Goal: Task Accomplishment & Management: Manage account settings

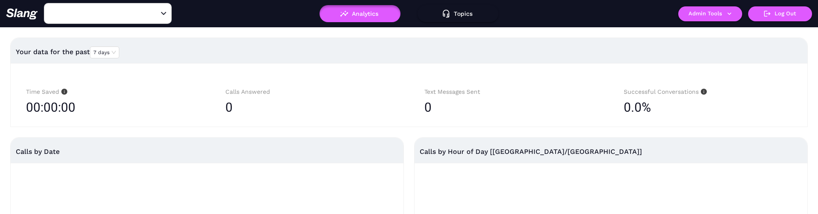
type input "Amelia Gene's"
type input "[PERSON_NAME]'s"
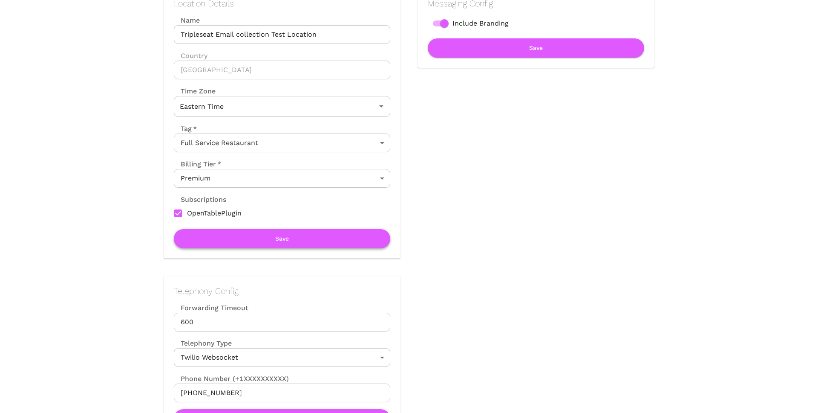
scroll to position [192, 0]
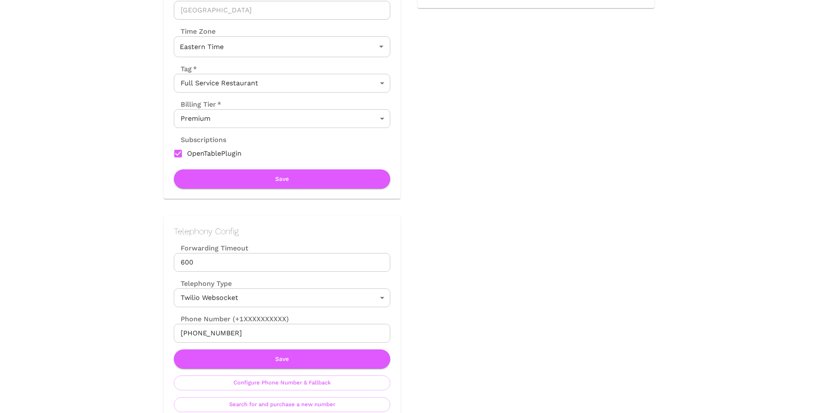
click at [235, 332] on input "[PHONE_NUMBER]" at bounding box center [282, 332] width 216 height 19
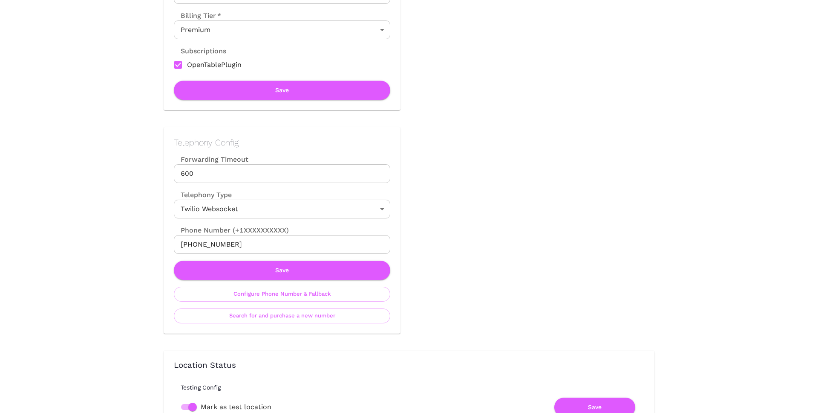
scroll to position [392, 0]
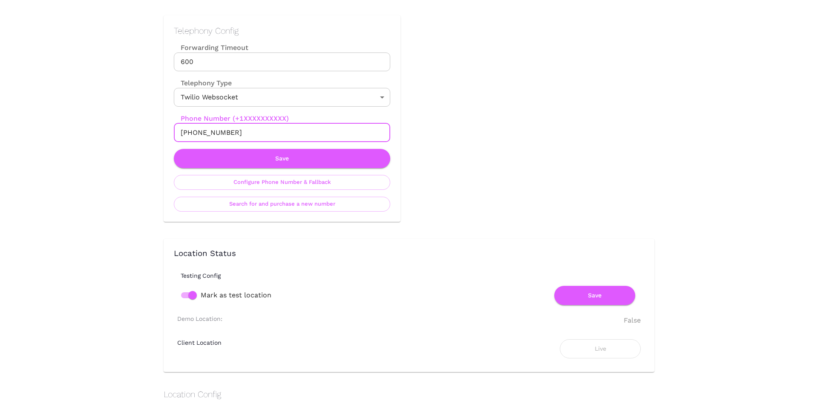
click at [229, 133] on input "[PHONE_NUMBER]" at bounding box center [282, 132] width 216 height 19
click at [229, 133] on input "+19297305334" at bounding box center [282, 132] width 216 height 19
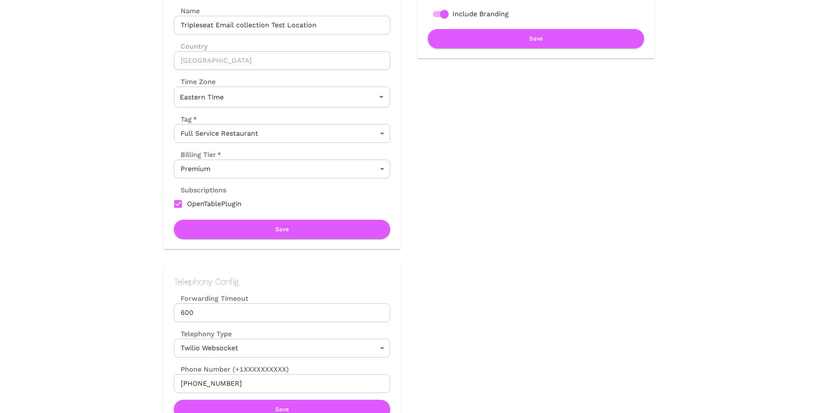
scroll to position [152, 0]
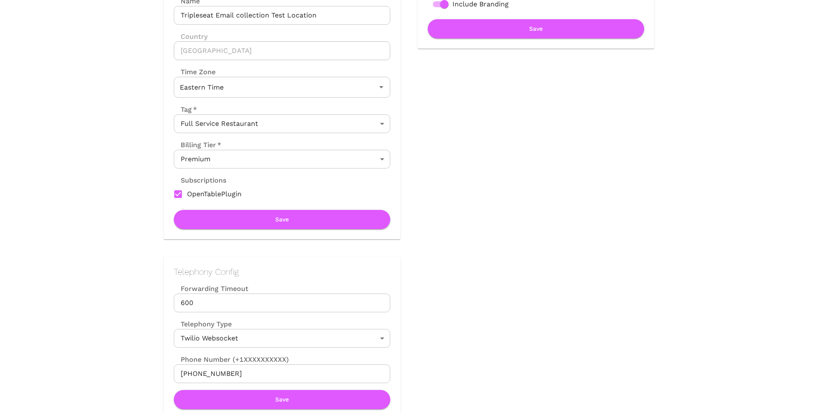
click at [225, 369] on input "+19297305334" at bounding box center [282, 373] width 216 height 19
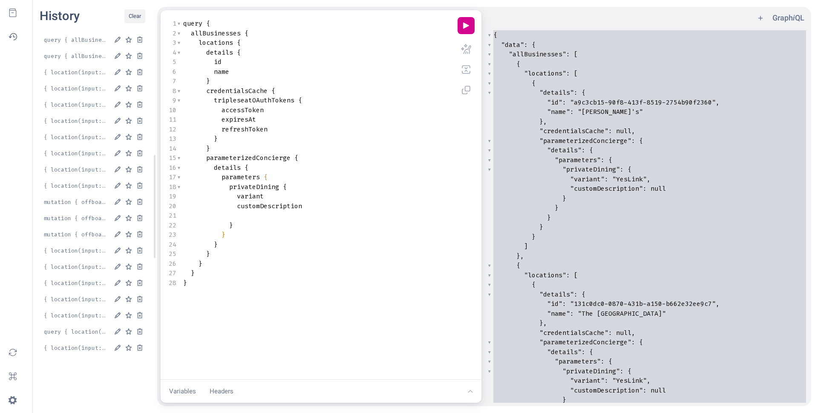
scroll to position [0, 0]
